Goal: Task Accomplishment & Management: Complete application form

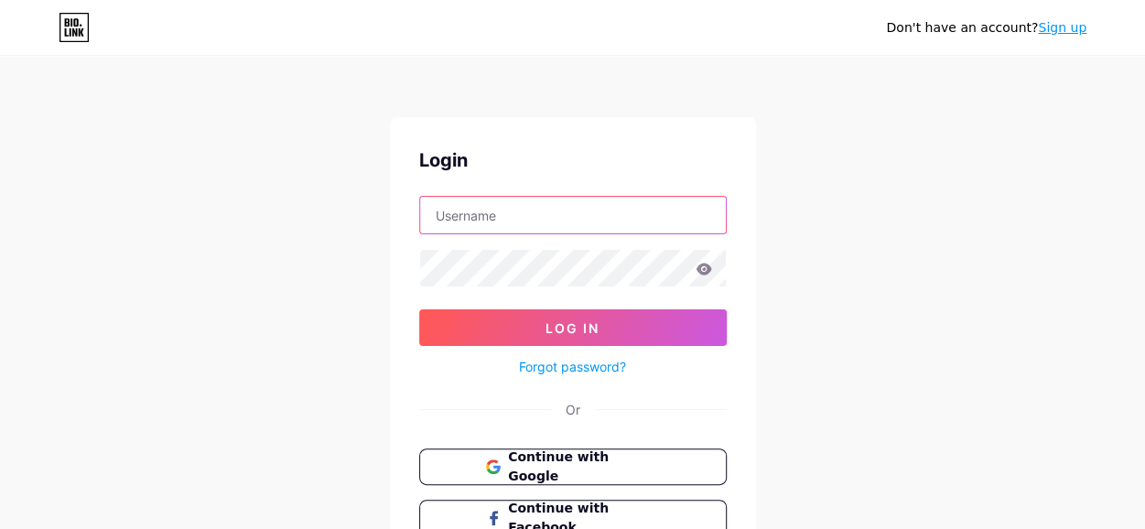
click at [480, 232] on input "text" at bounding box center [573, 215] width 306 height 37
click at [534, 452] on button "Continue with Google" at bounding box center [572, 467] width 312 height 38
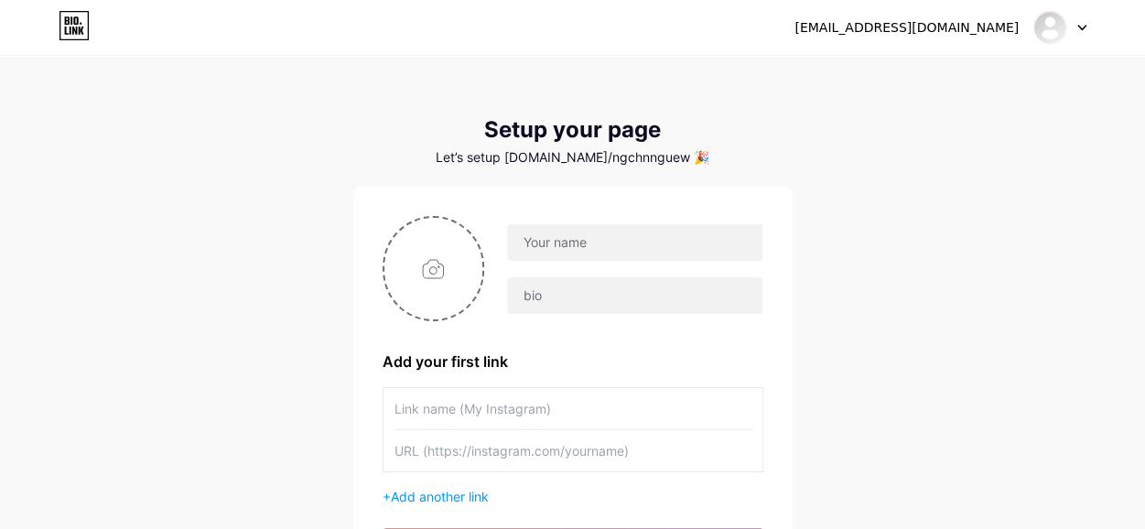
scroll to position [196, 0]
